Goal: Task Accomplishment & Management: Complete application form

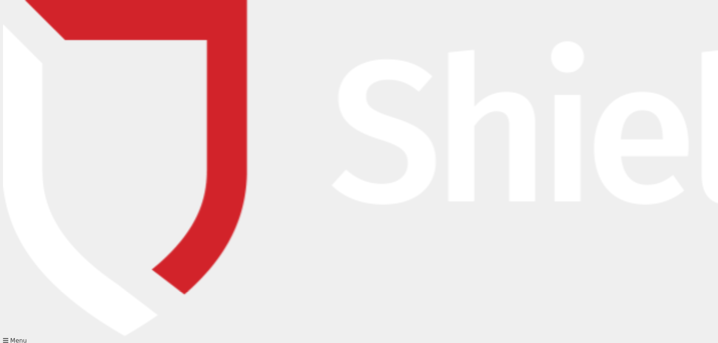
drag, startPoint x: 306, startPoint y: 133, endPoint x: 303, endPoint y: 139, distance: 7.6
type input "Taylah"
drag, startPoint x: 432, startPoint y: 142, endPoint x: 427, endPoint y: 150, distance: 9.1
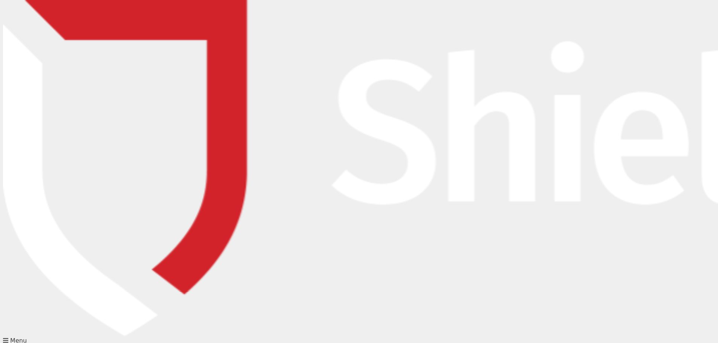
type input "Murphy Manchur"
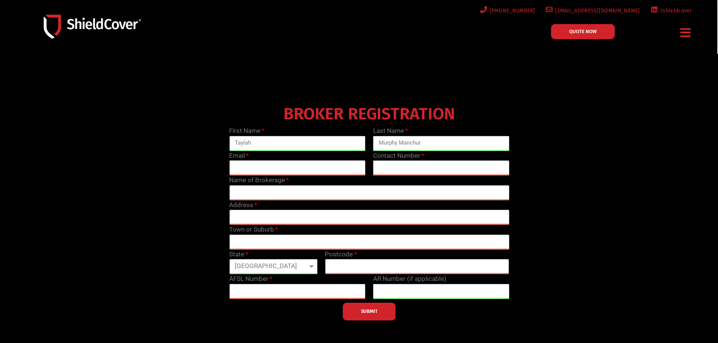
click at [320, 168] on input "email" at bounding box center [297, 167] width 136 height 15
type input "taylah.murphy-manchur@ausure.com.au"
click at [415, 171] on input "text" at bounding box center [441, 167] width 136 height 15
type input "0733195169"
click at [344, 195] on input "text" at bounding box center [369, 192] width 280 height 15
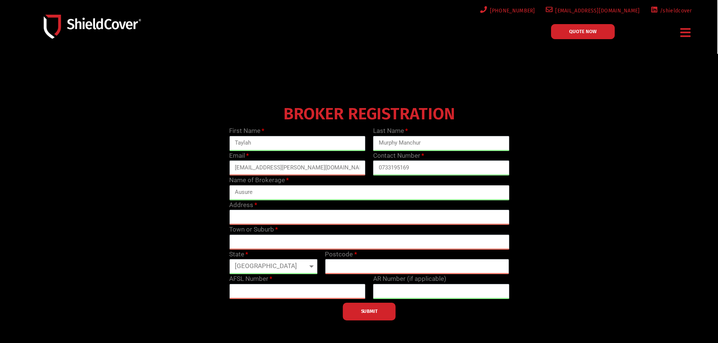
type input "Ausure"
type input "324 Queen St"
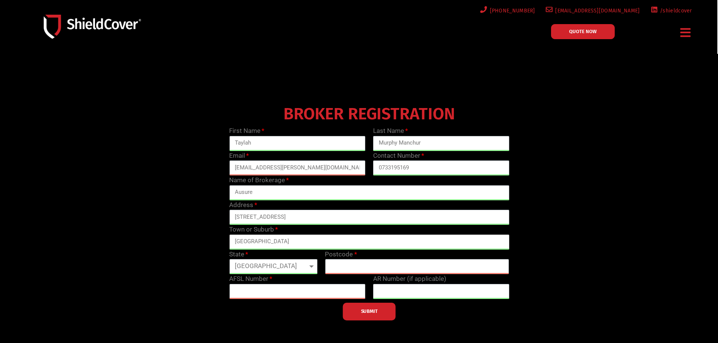
type input "Brisbane"
click at [358, 274] on div "AFSL Number" at bounding box center [297, 286] width 144 height 25
click at [357, 263] on input "text" at bounding box center [417, 266] width 184 height 15
type input "4000"
click at [269, 280] on label "AFSL Number" at bounding box center [250, 279] width 43 height 10
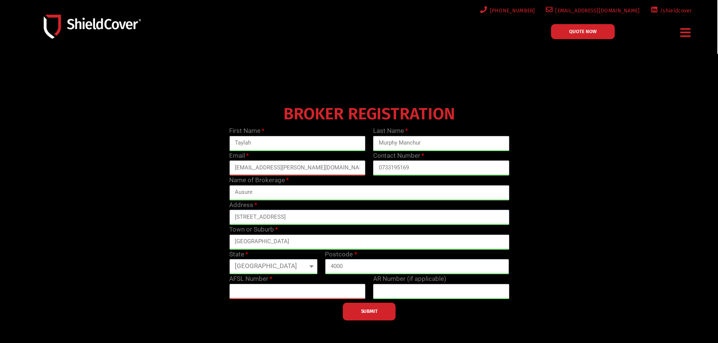
click at [293, 292] on input "text" at bounding box center [297, 291] width 136 height 15
type input "4"
click at [251, 293] on input "text" at bounding box center [297, 291] width 136 height 15
paste input "238433"
type input "238433"
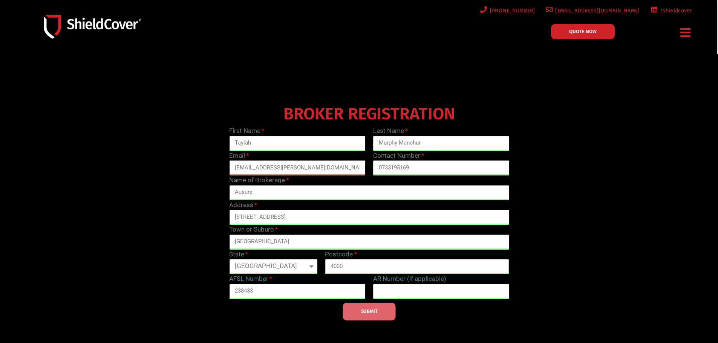
click at [352, 309] on button "SUBMIT" at bounding box center [369, 312] width 53 height 18
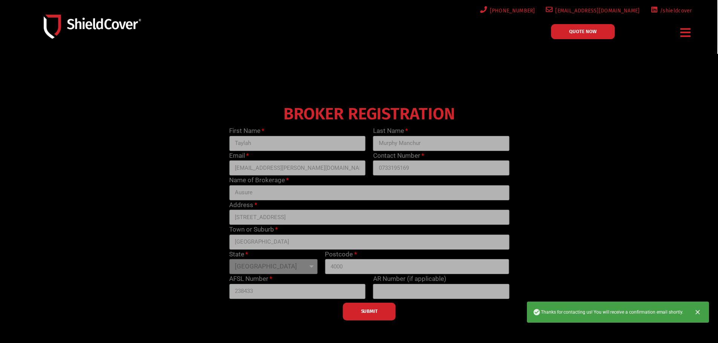
click at [364, 310] on div "SUBMIT" at bounding box center [368, 309] width 287 height 21
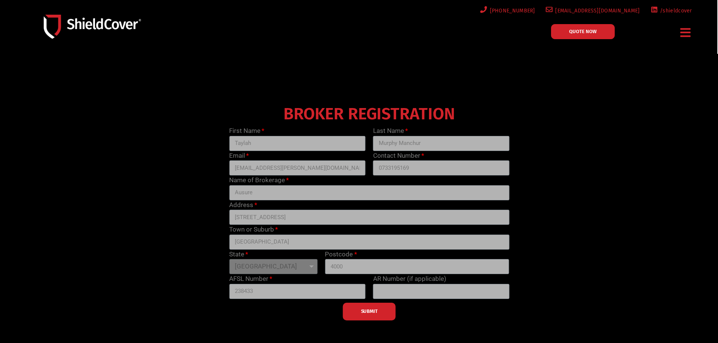
drag, startPoint x: 617, startPoint y: 155, endPoint x: 625, endPoint y: 149, distance: 9.9
click at [623, 151] on div "BROKER REGISTRATION First Name Taylah Last Name Murphy Manchur Email taylah.mur…" at bounding box center [369, 211] width 575 height 218
click at [586, 33] on span "QUOTE NOW" at bounding box center [582, 31] width 27 height 5
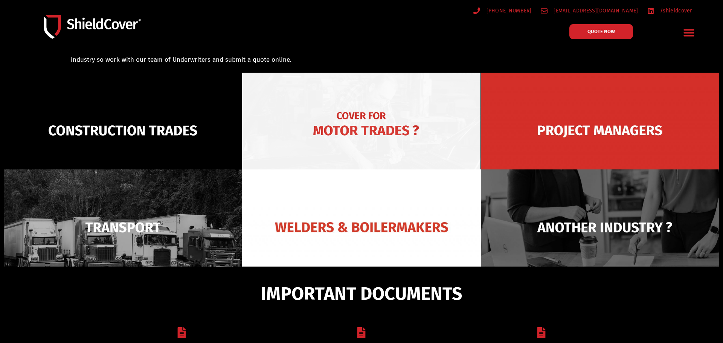
scroll to position [54, 0]
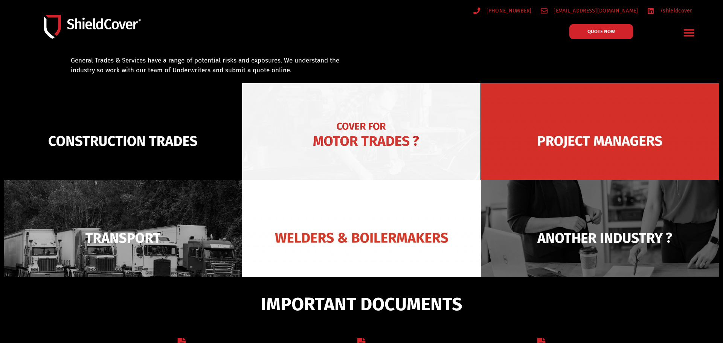
click at [366, 123] on img at bounding box center [361, 141] width 238 height 116
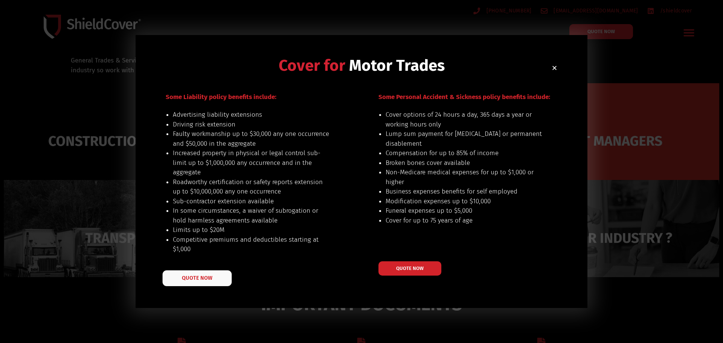
scroll to position [0, 0]
click at [191, 278] on span "QUOTE NOW" at bounding box center [197, 277] width 30 height 5
